Goal: Navigation & Orientation: Find specific page/section

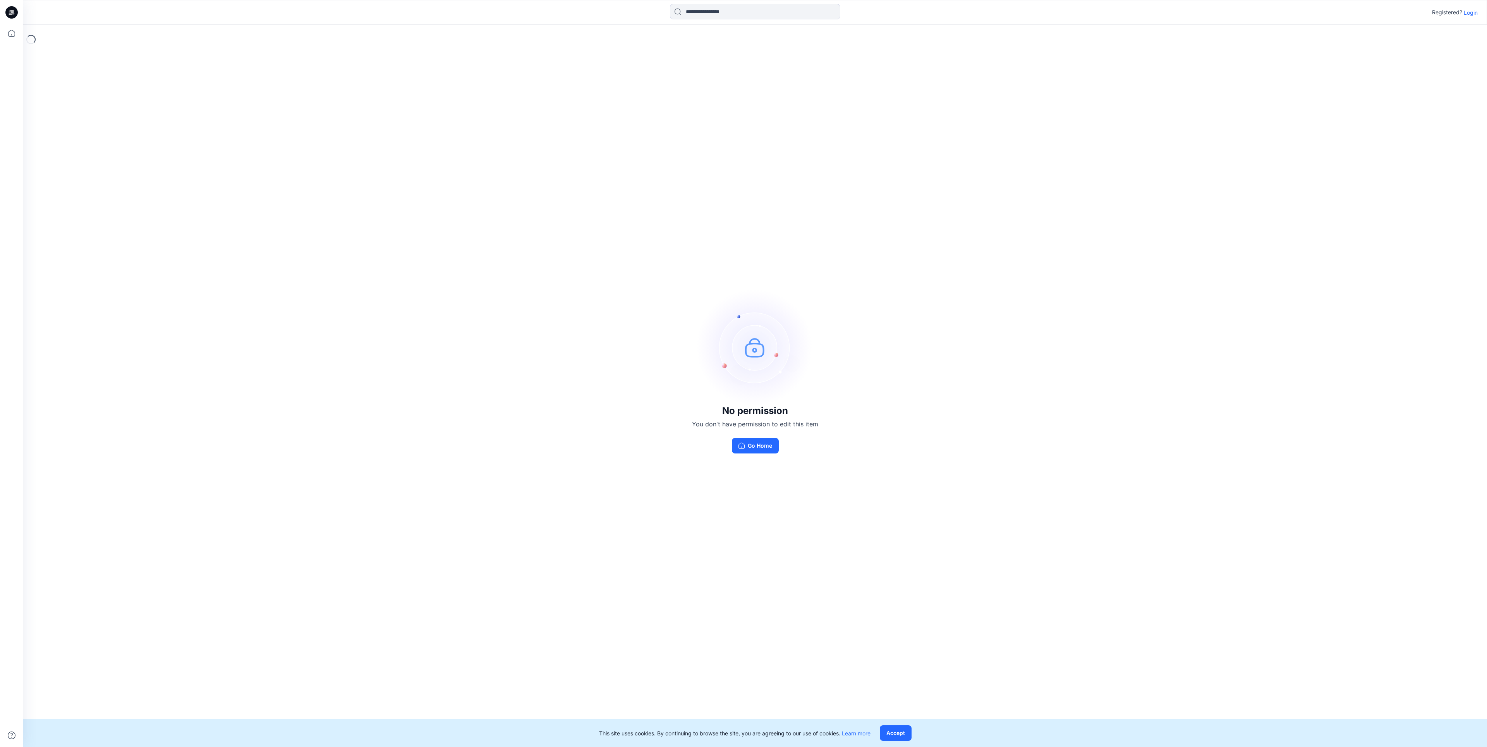
click at [1472, 14] on p "Login" at bounding box center [1471, 13] width 14 height 8
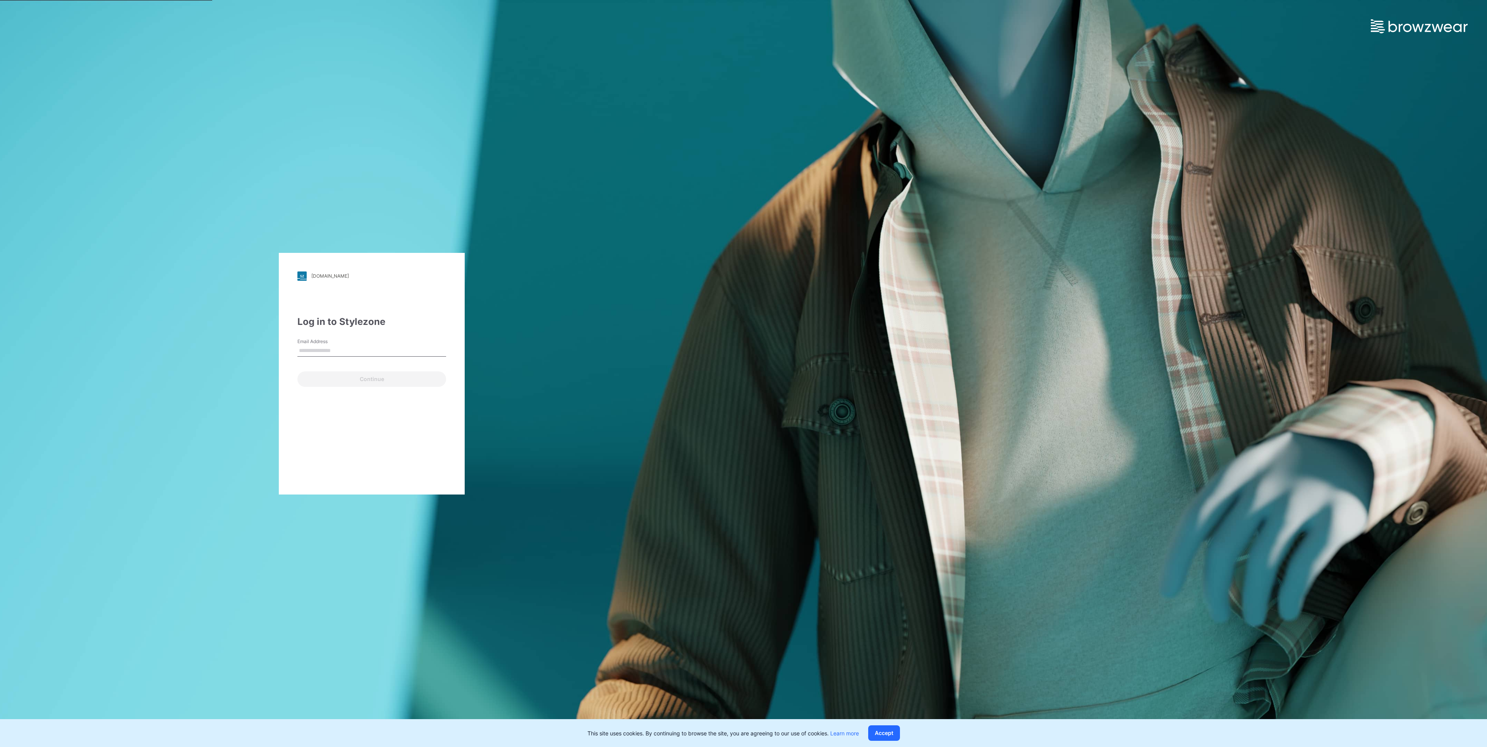
click at [398, 354] on input "Email Address" at bounding box center [371, 351] width 149 height 12
type input "**********"
click at [373, 372] on button "Continue" at bounding box center [371, 378] width 149 height 15
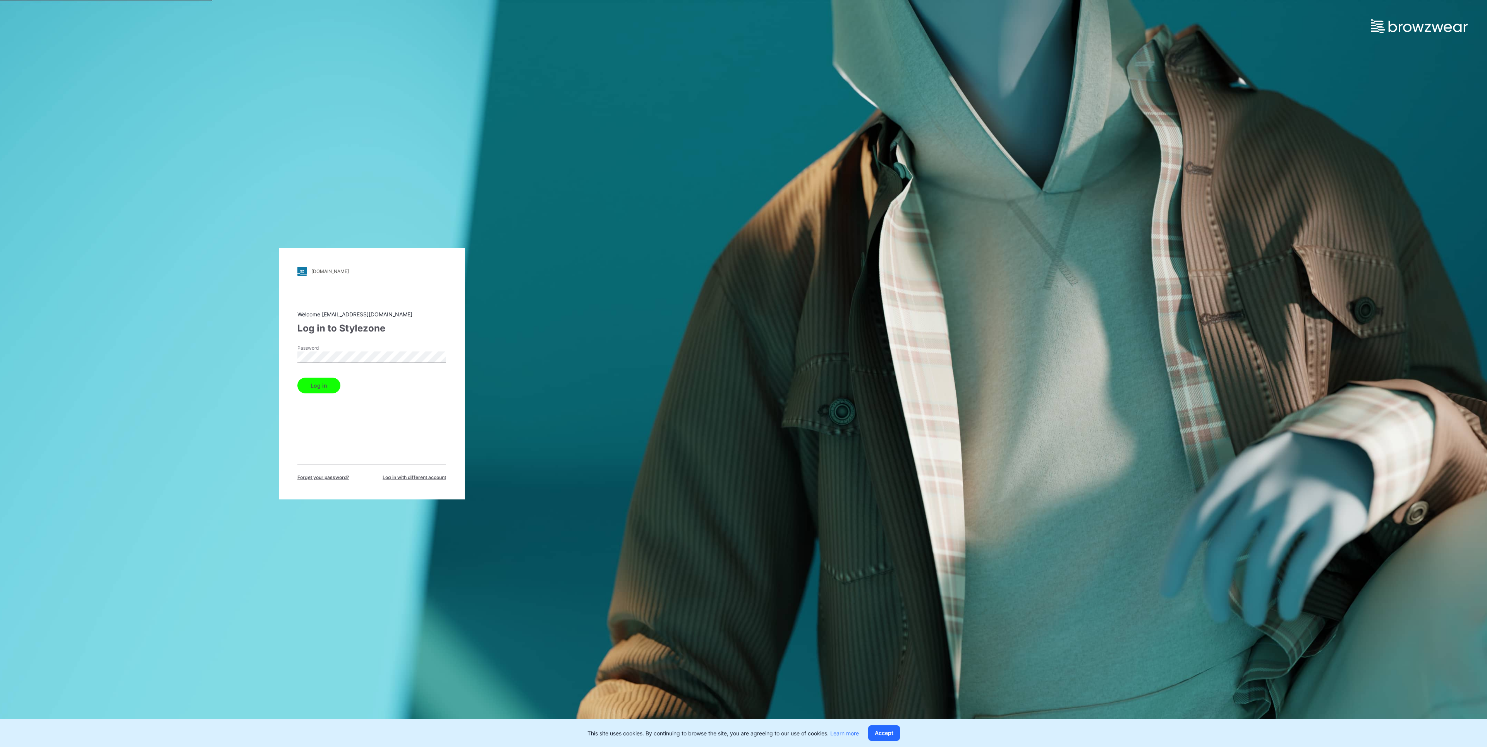
click at [308, 391] on button "Log in" at bounding box center [318, 385] width 43 height 15
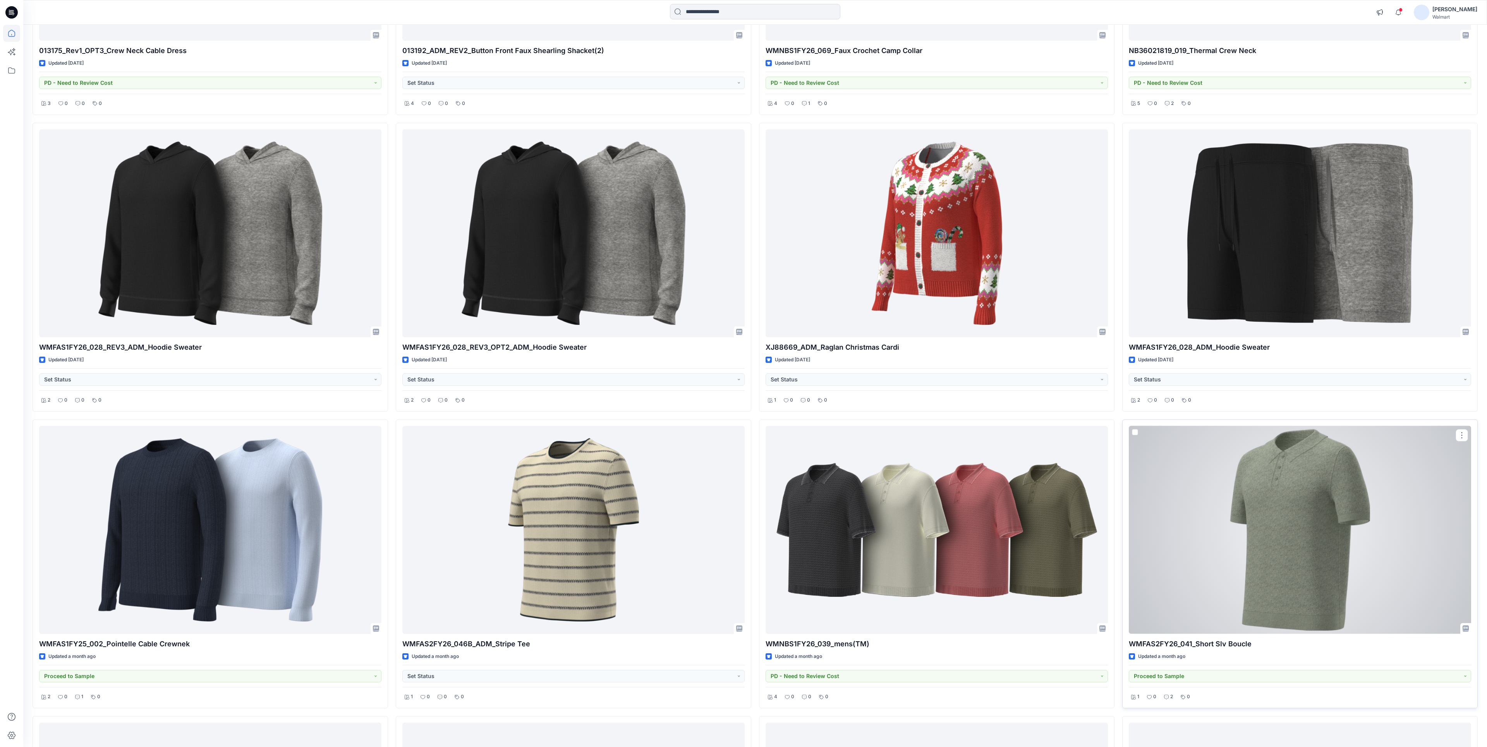
scroll to position [303, 0]
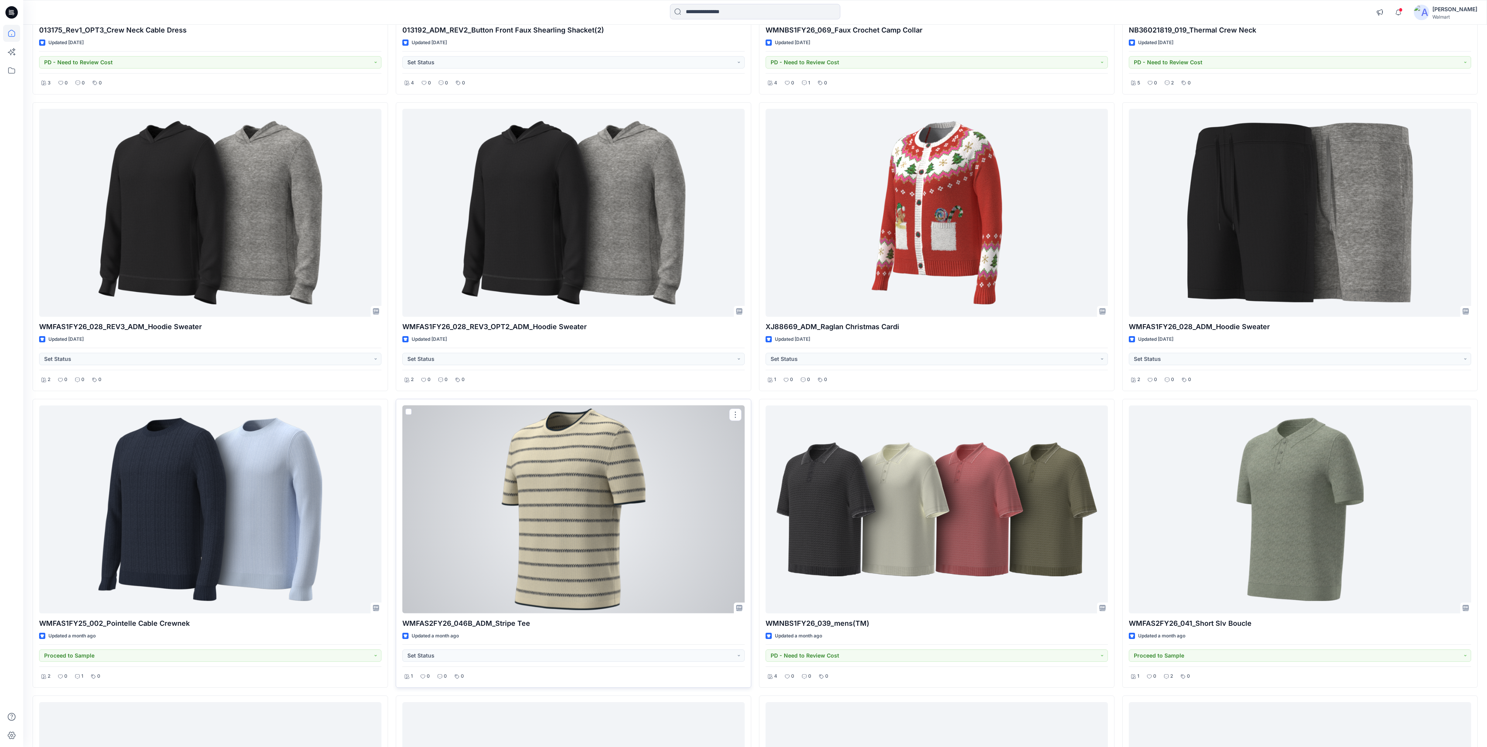
click at [520, 441] on div at bounding box center [573, 509] width 342 height 208
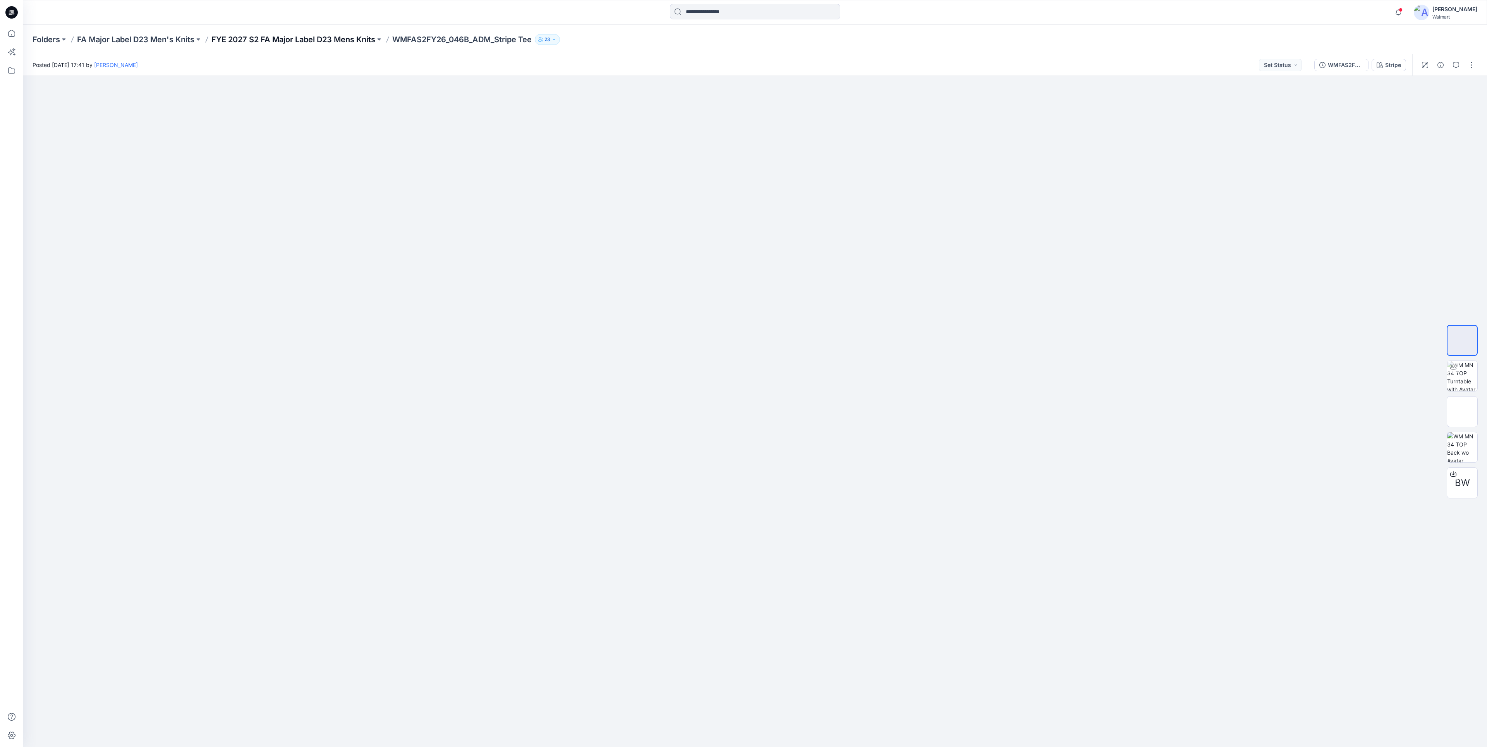
click at [342, 43] on p "FYE 2027 S2 FA Major Label D23 Mens Knits" at bounding box center [293, 39] width 164 height 11
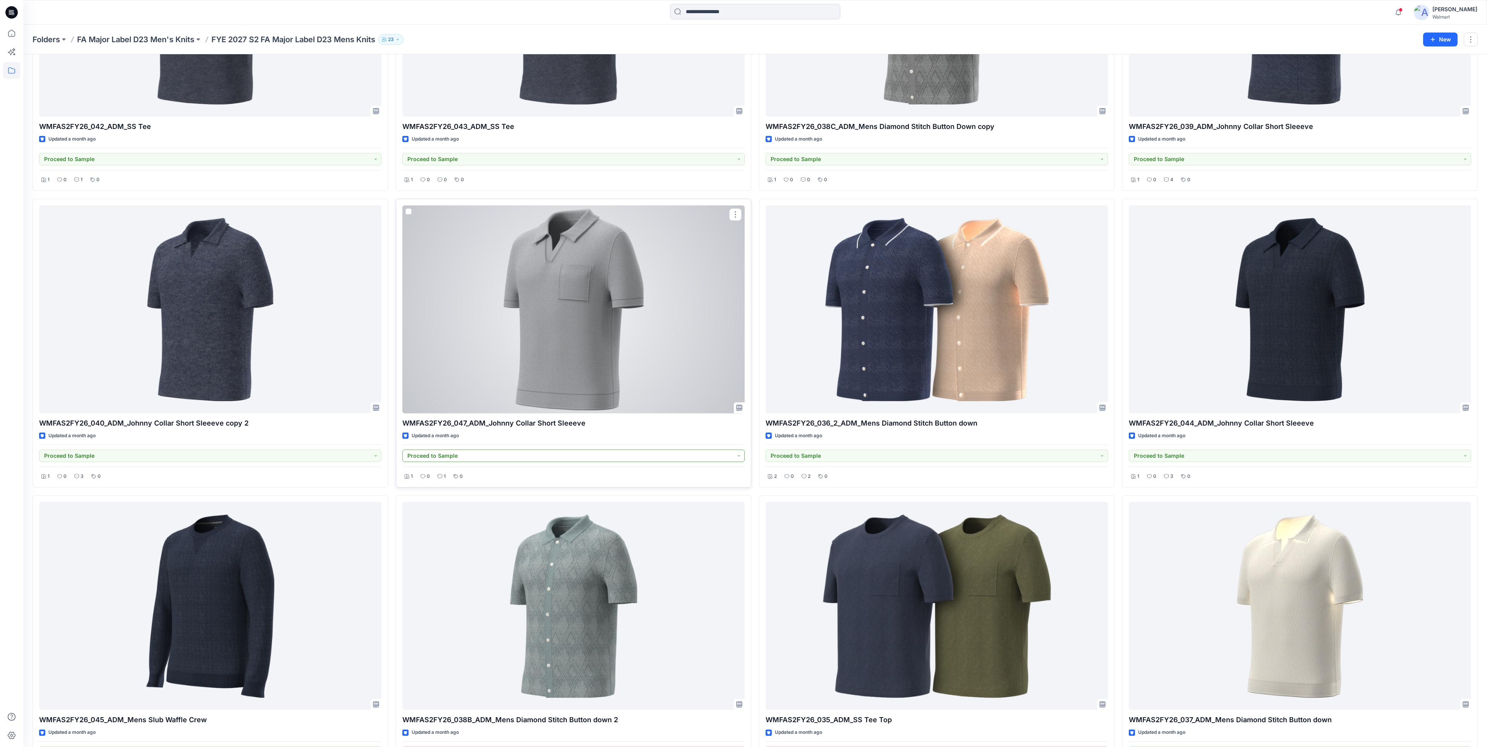
scroll to position [491, 0]
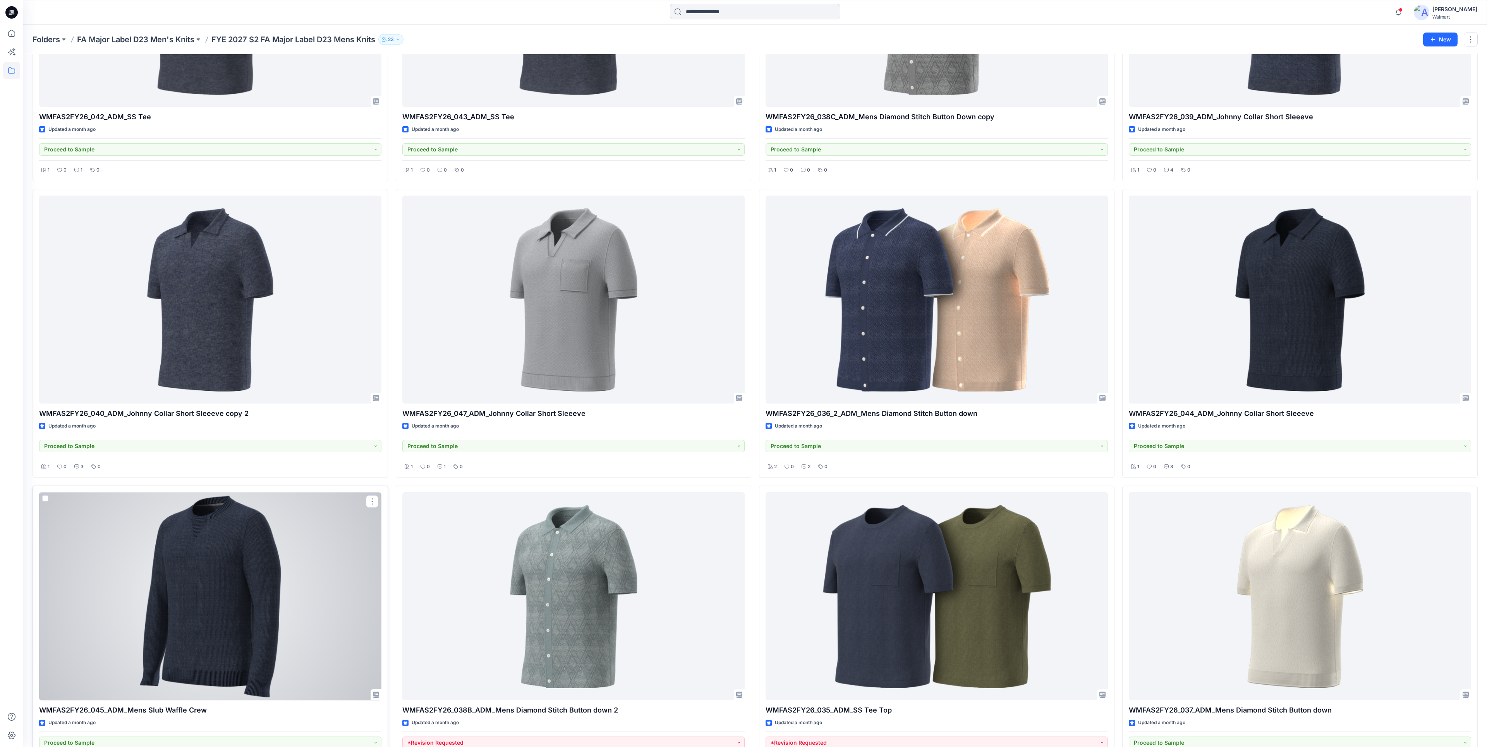
click at [251, 587] on div at bounding box center [210, 596] width 342 height 208
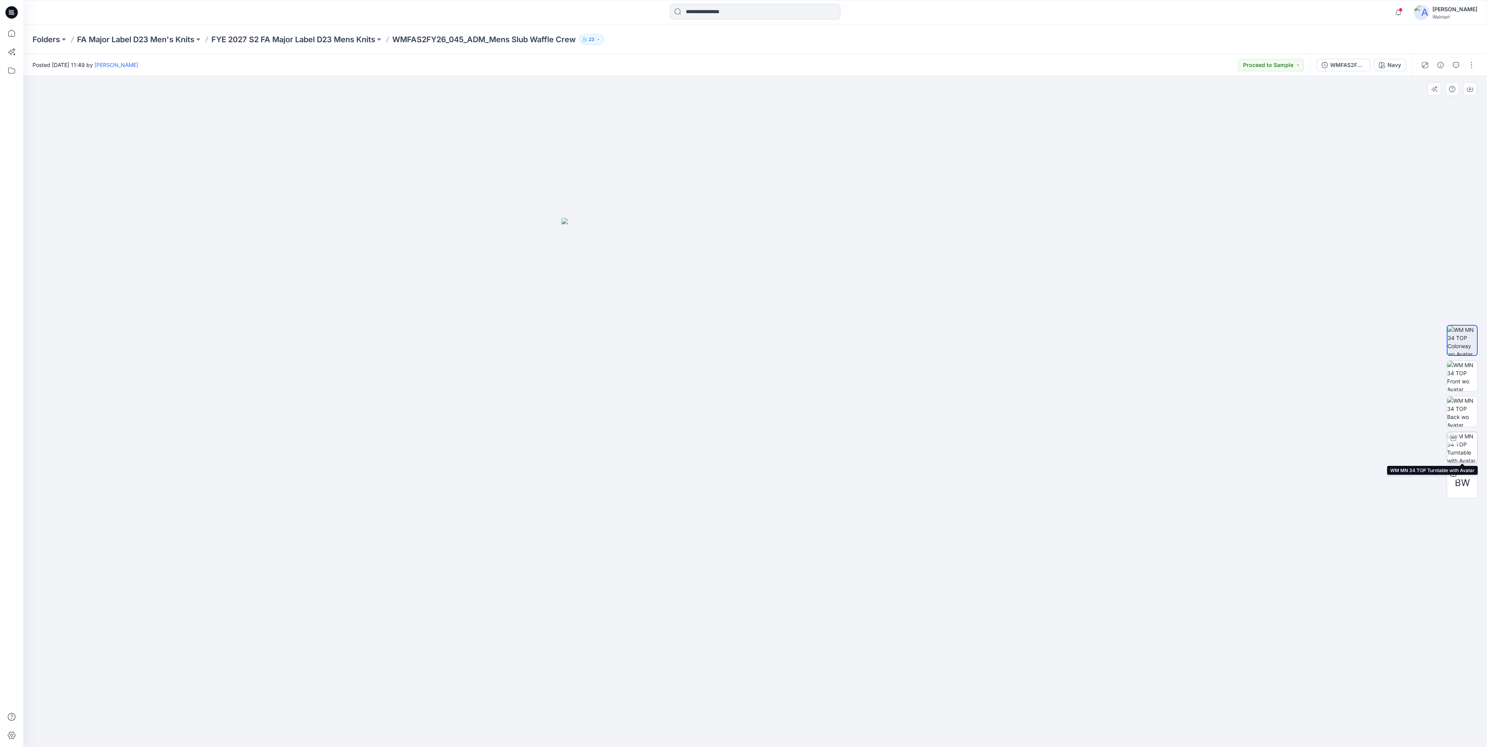
click at [1458, 436] on div at bounding box center [1453, 438] width 12 height 12
drag, startPoint x: 763, startPoint y: 322, endPoint x: 765, endPoint y: 317, distance: 5.0
click at [765, 317] on img at bounding box center [755, 416] width 652 height 661
click at [320, 36] on p "FYE 2027 S2 FA Major Label D23 Mens Knits" at bounding box center [293, 39] width 164 height 11
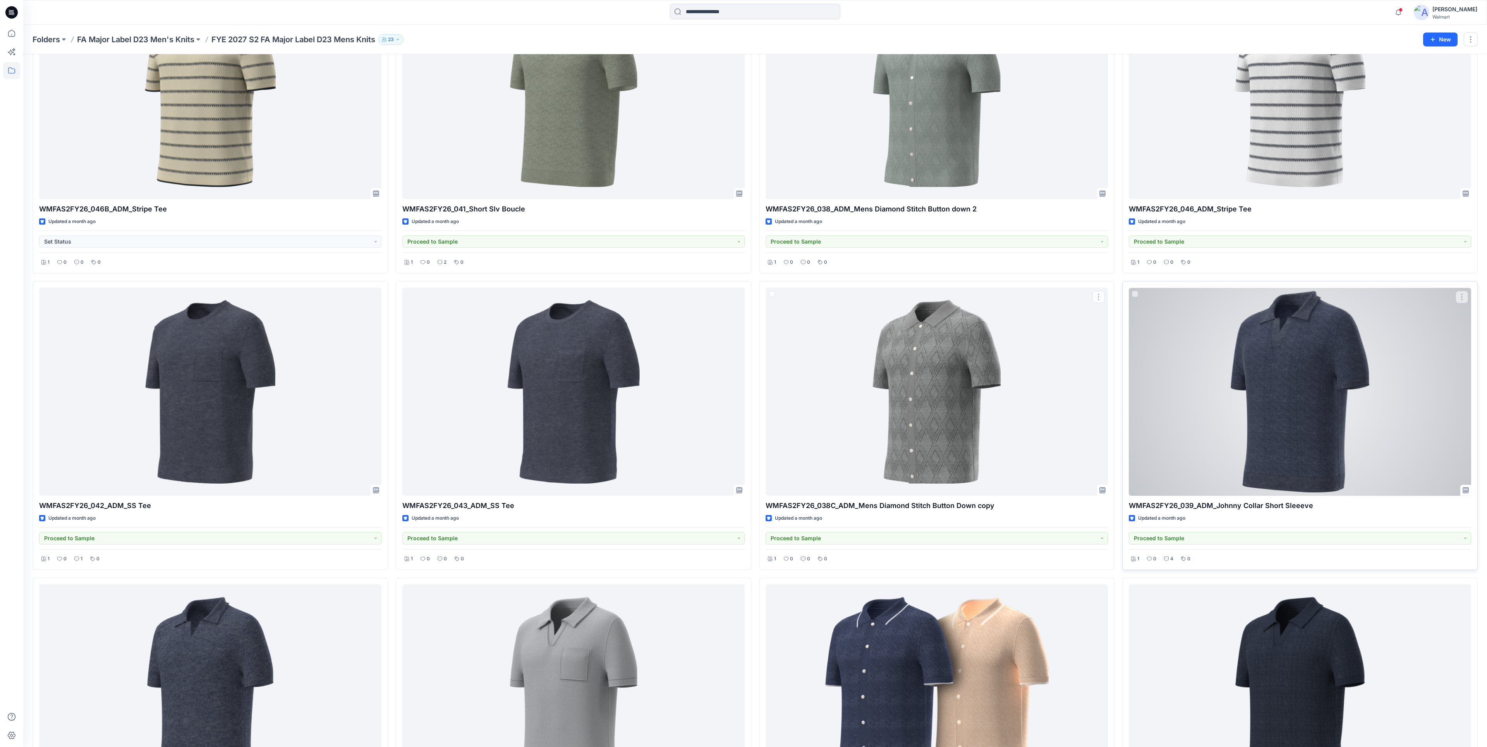
scroll to position [144, 0]
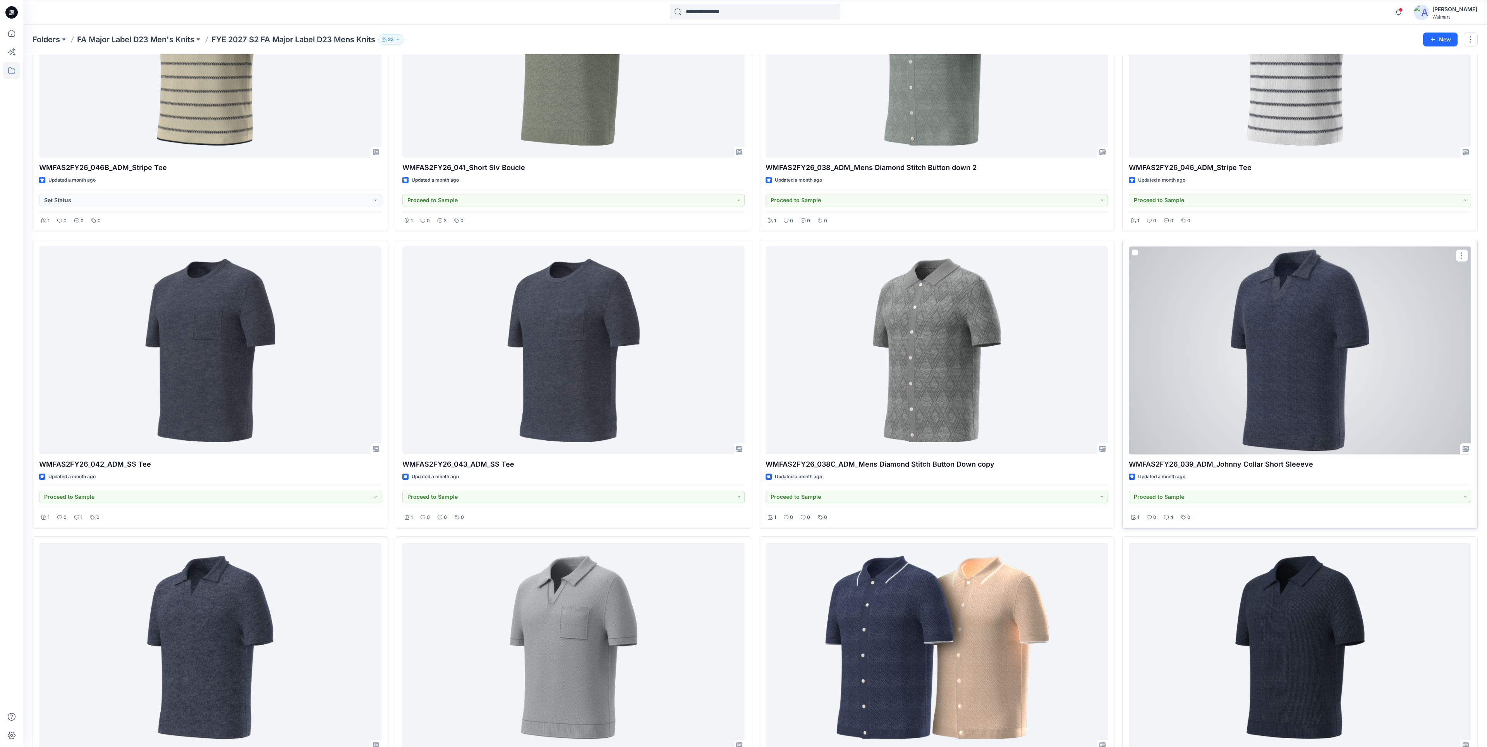
click at [1261, 345] on div at bounding box center [1300, 350] width 342 height 208
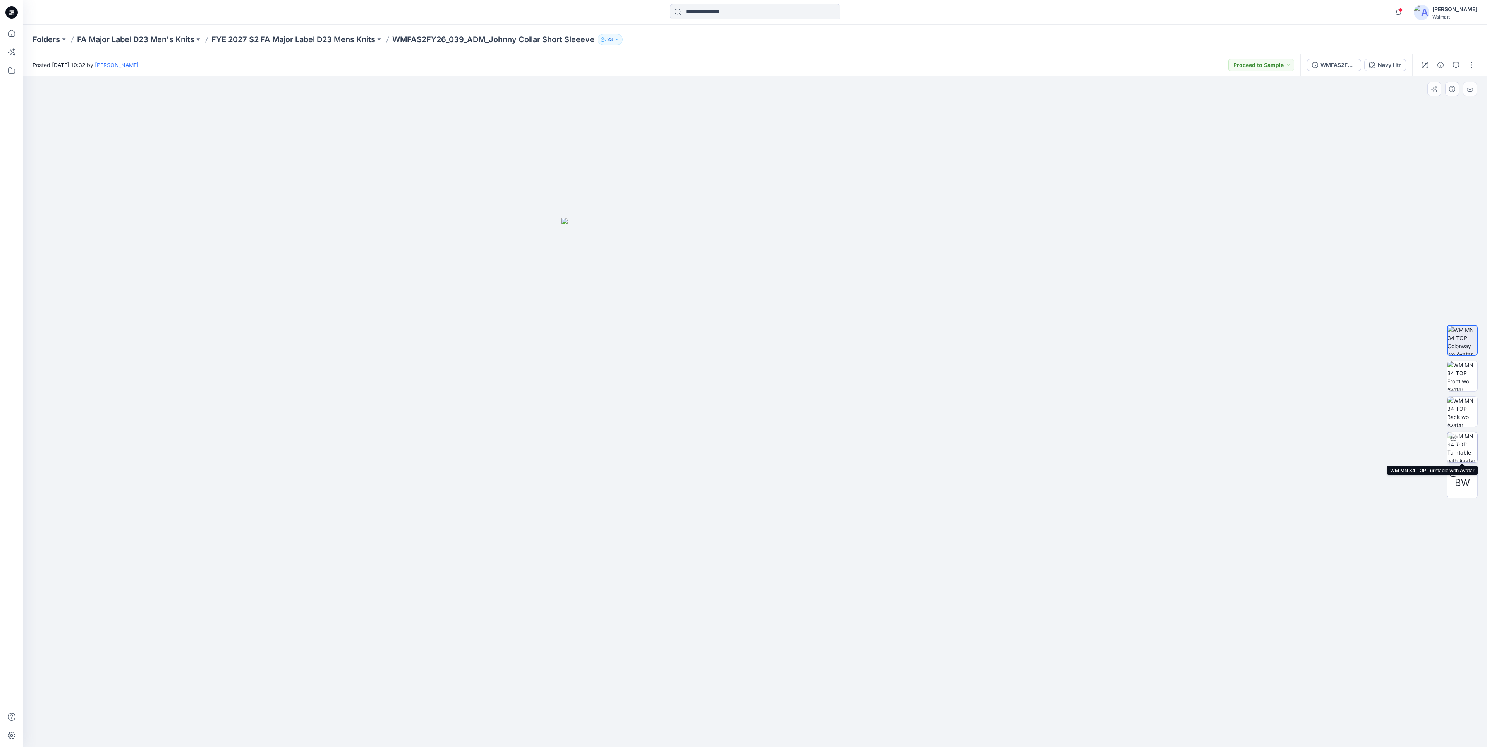
click at [1465, 457] on img at bounding box center [1462, 447] width 30 height 30
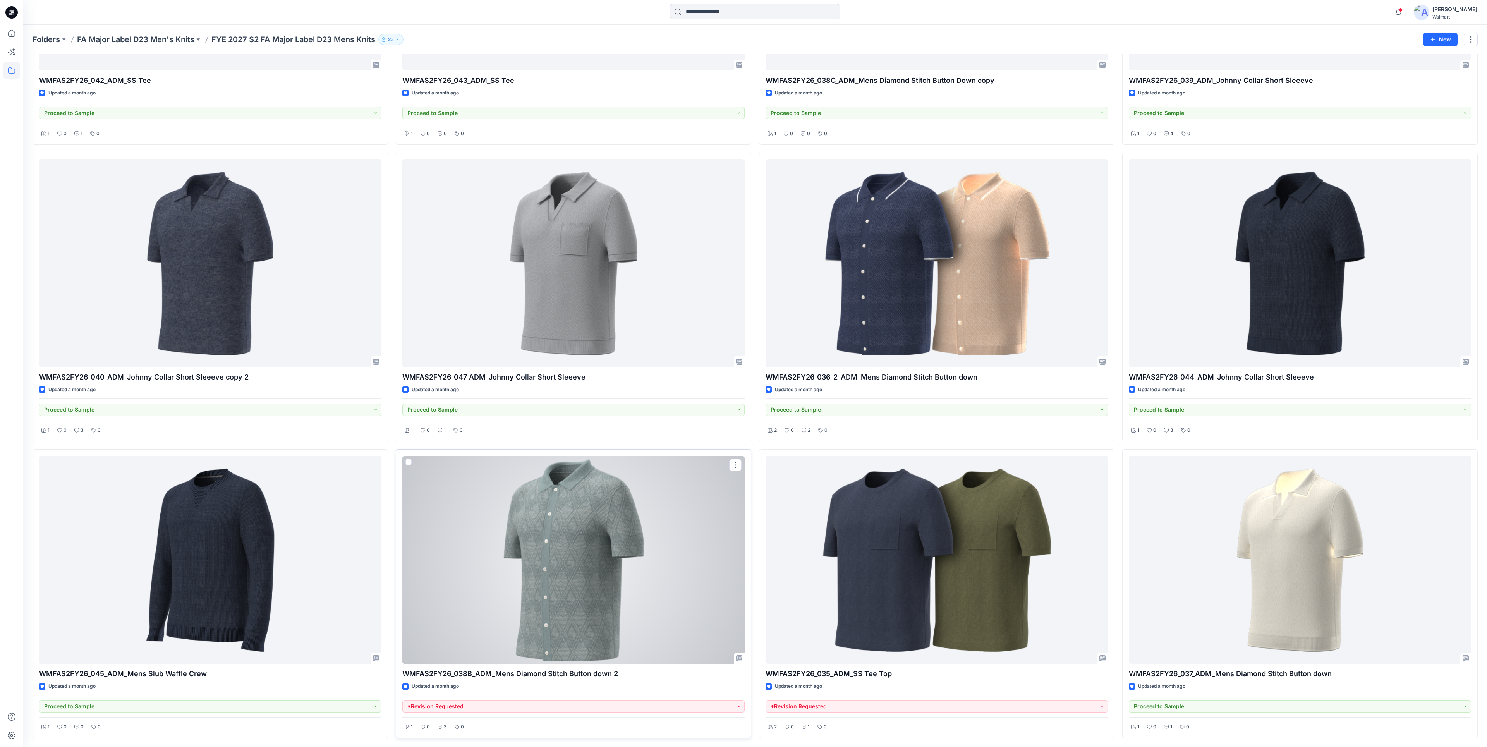
scroll to position [528, 0]
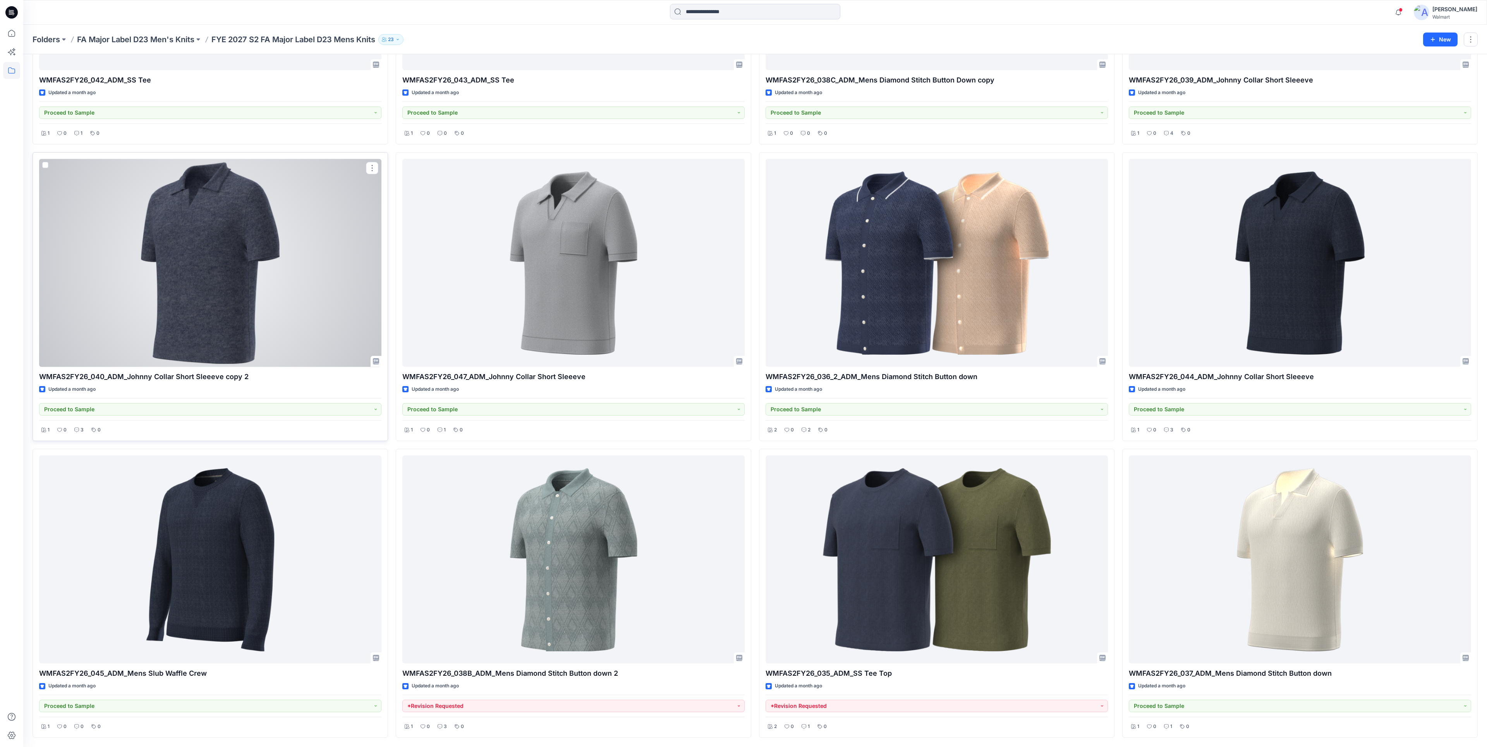
click at [254, 290] on div at bounding box center [210, 263] width 342 height 208
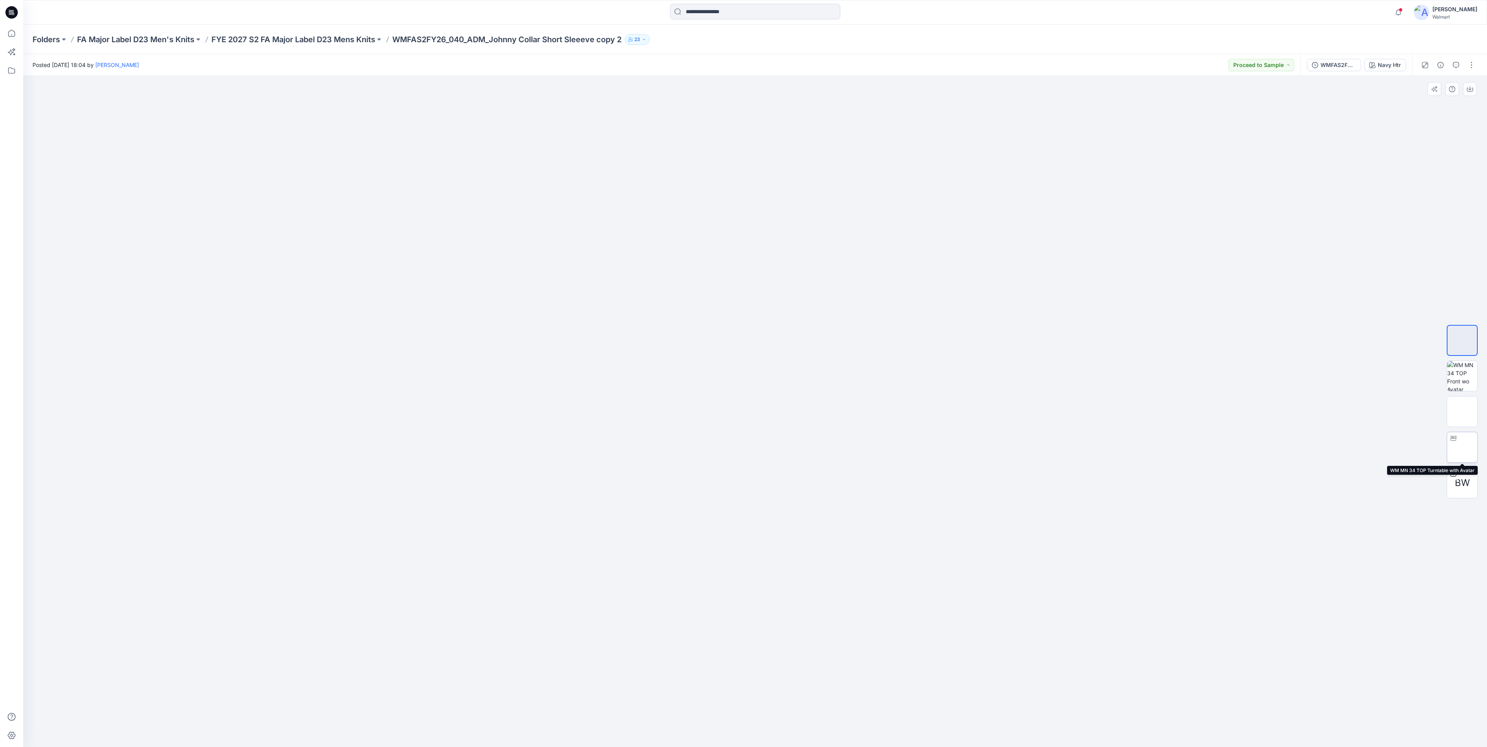
drag, startPoint x: 1457, startPoint y: 450, endPoint x: 1446, endPoint y: 445, distance: 11.6
click at [1457, 450] on img at bounding box center [1462, 447] width 30 height 30
